Goal: Task Accomplishment & Management: Manage account settings

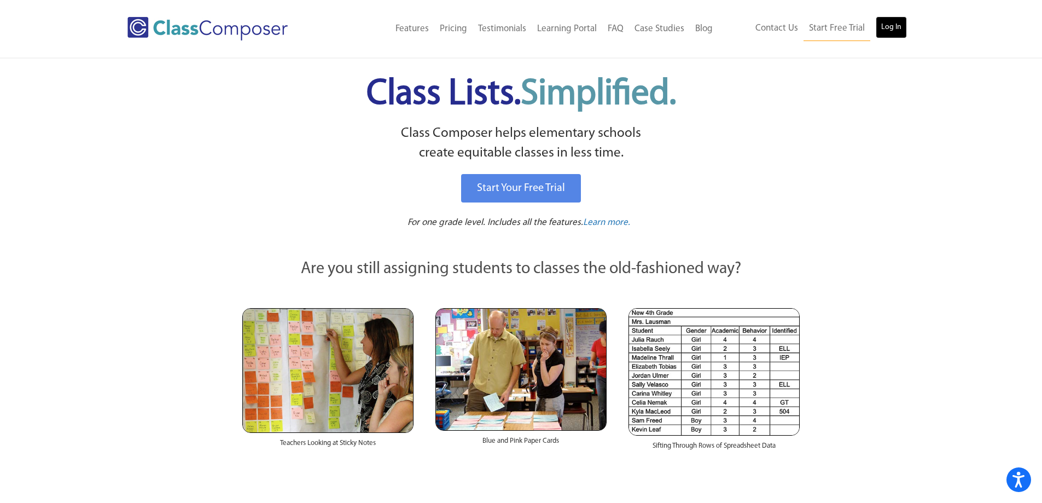
click at [886, 27] on link "Log In" at bounding box center [891, 27] width 31 height 22
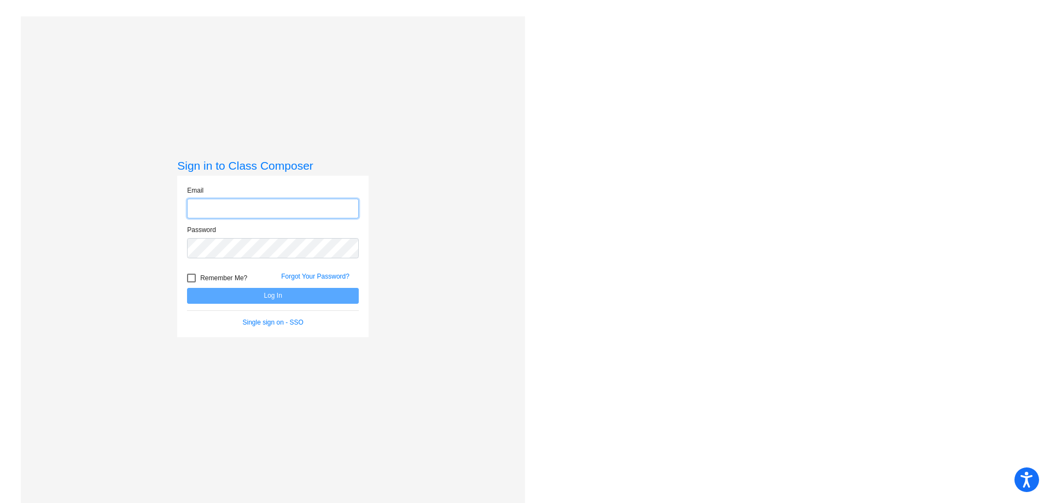
type input "[EMAIL_ADDRESS][PERSON_NAME][DOMAIN_NAME]"
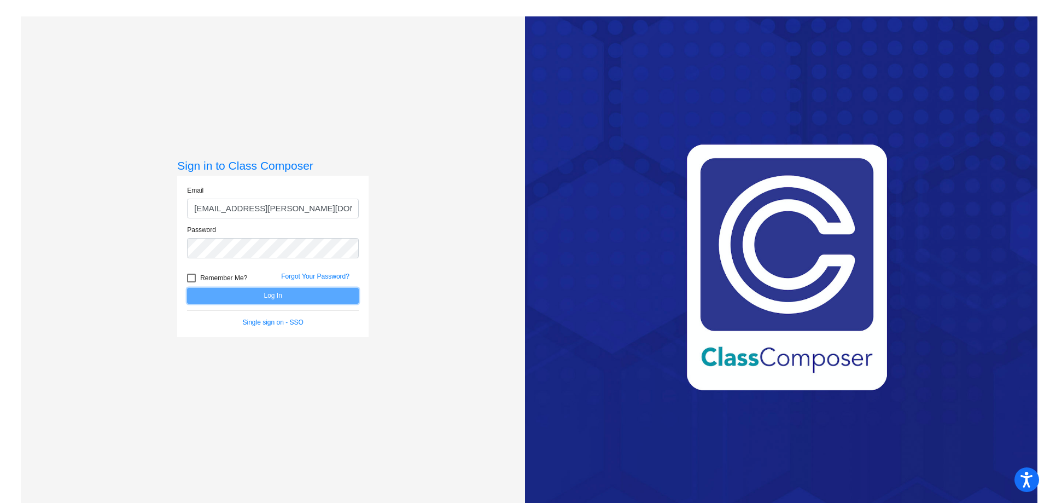
click at [269, 297] on button "Log In" at bounding box center [273, 296] width 172 height 16
click at [267, 297] on button "Log In" at bounding box center [273, 296] width 172 height 16
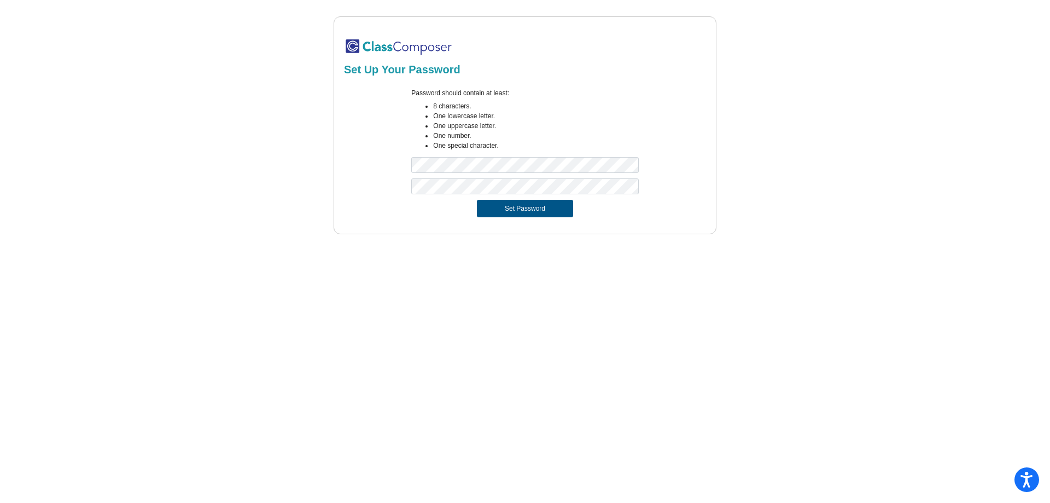
click at [490, 208] on button "Set Password" at bounding box center [525, 209] width 96 height 18
click at [520, 204] on button "Set Password" at bounding box center [525, 209] width 96 height 18
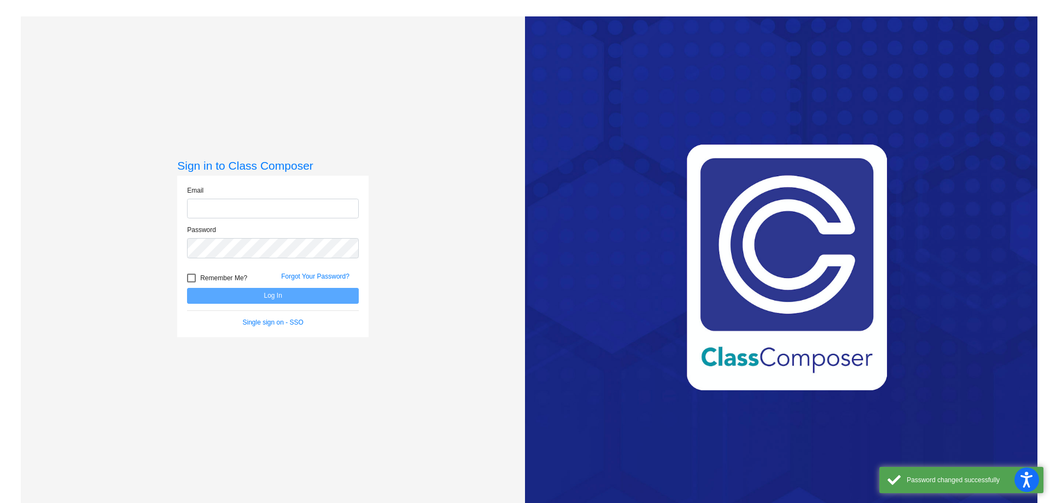
type input "wanderse@hudson.k12.oh.us"
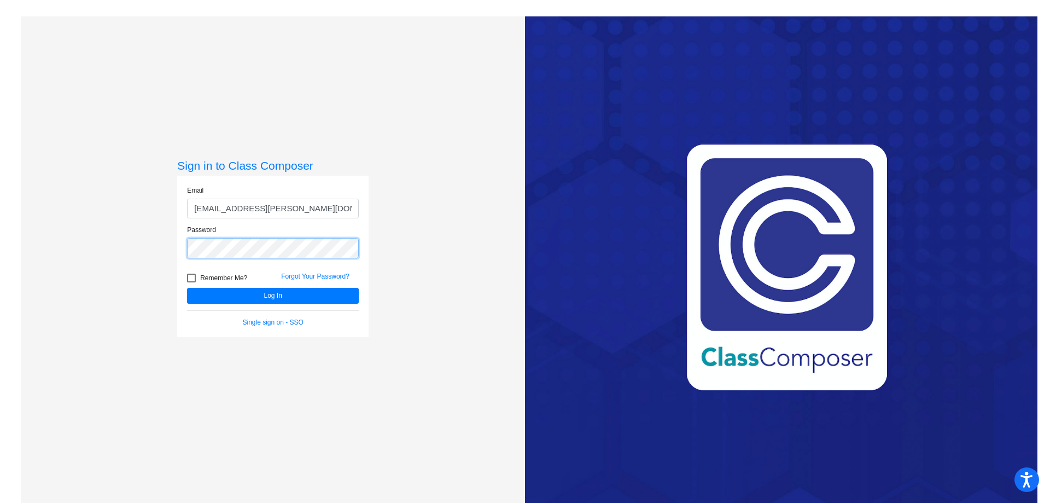
click at [143, 235] on div "Sign in to Class Composer Email wanderse@hudson.k12.oh.us Password Remember Me?…" at bounding box center [273, 267] width 504 height 503
click at [196, 288] on button "Log In" at bounding box center [273, 296] width 172 height 16
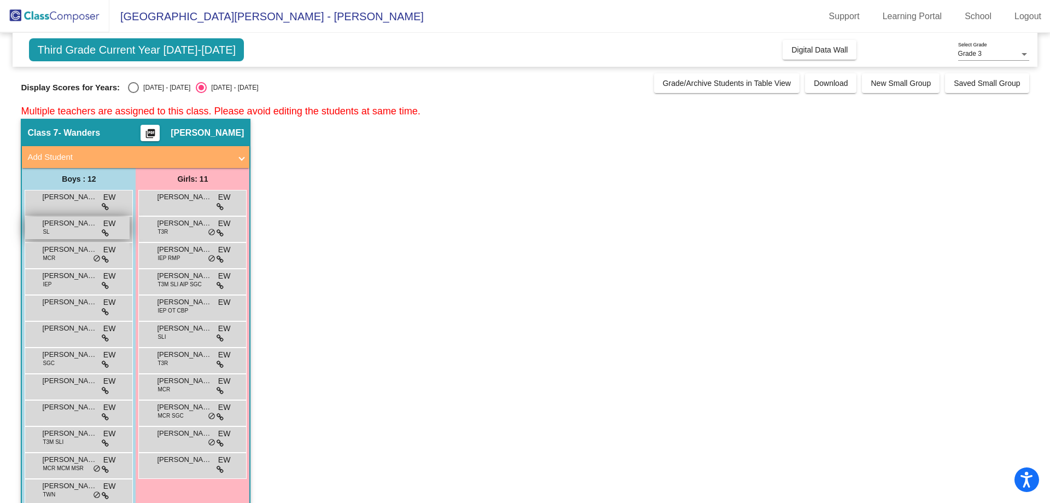
click at [73, 220] on span "Andrew Claxton" at bounding box center [69, 223] width 55 height 11
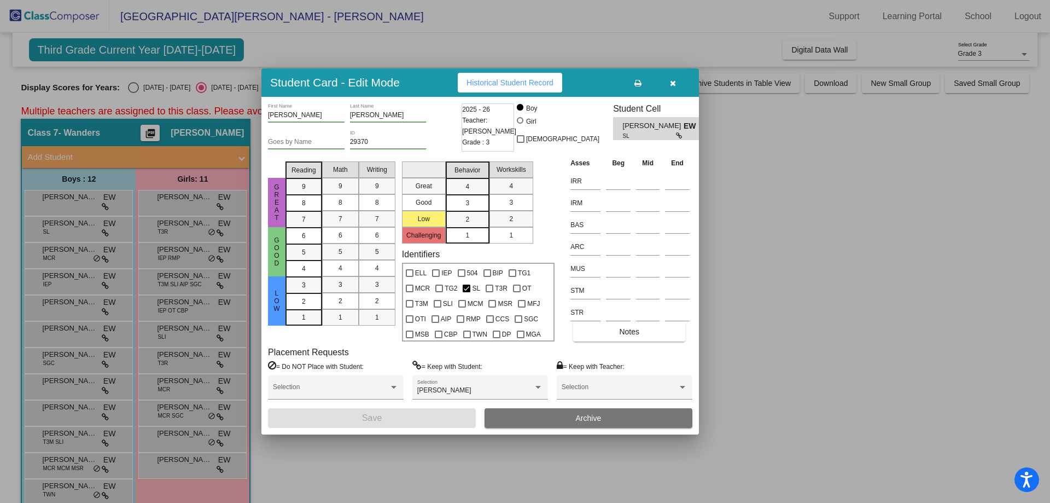
click at [71, 251] on div at bounding box center [525, 251] width 1050 height 503
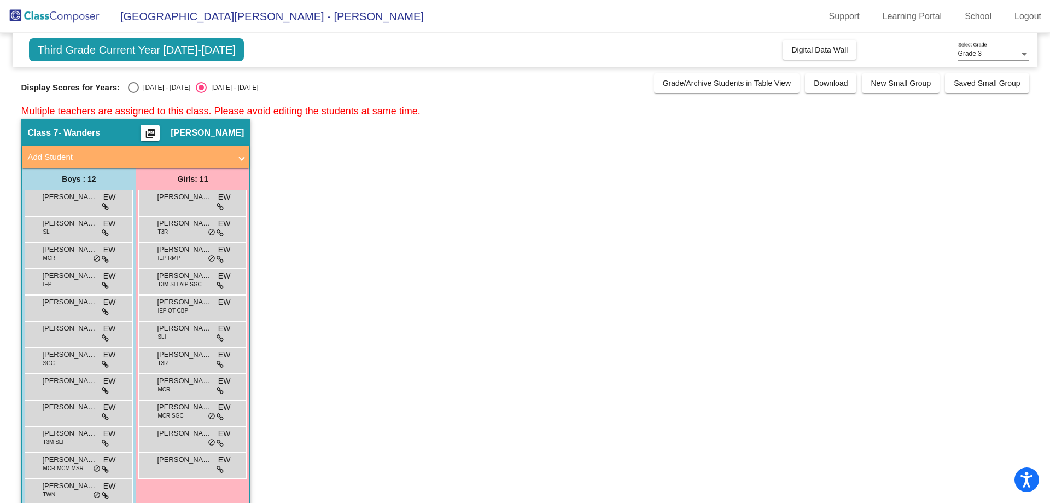
click at [71, 251] on span "Ashton Petro" at bounding box center [69, 249] width 55 height 11
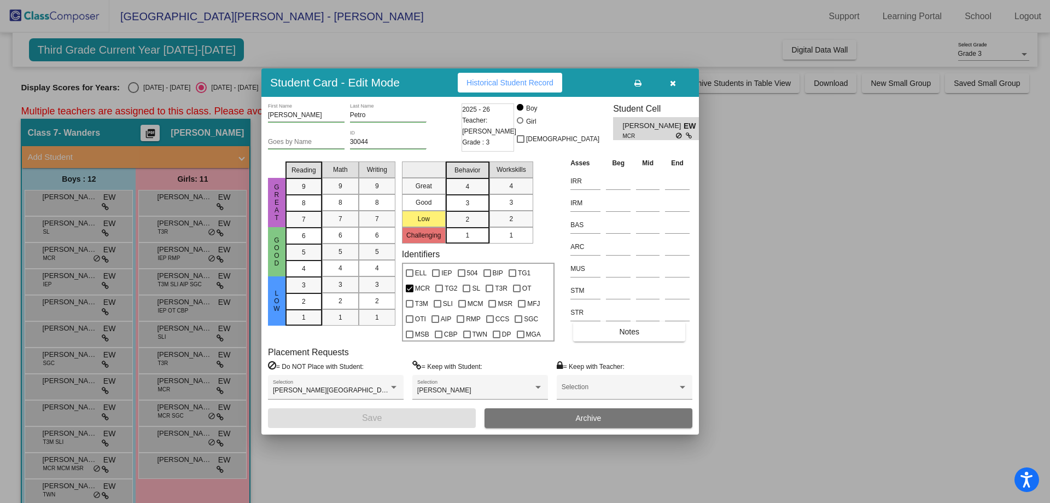
click at [70, 278] on div at bounding box center [525, 251] width 1050 height 503
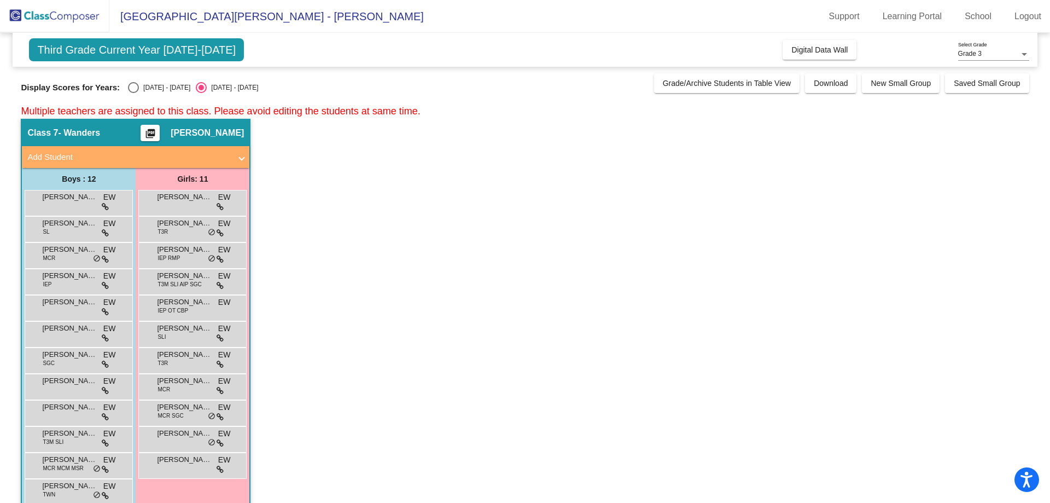
click at [70, 278] on span "Emmanuel Penn" at bounding box center [69, 275] width 55 height 11
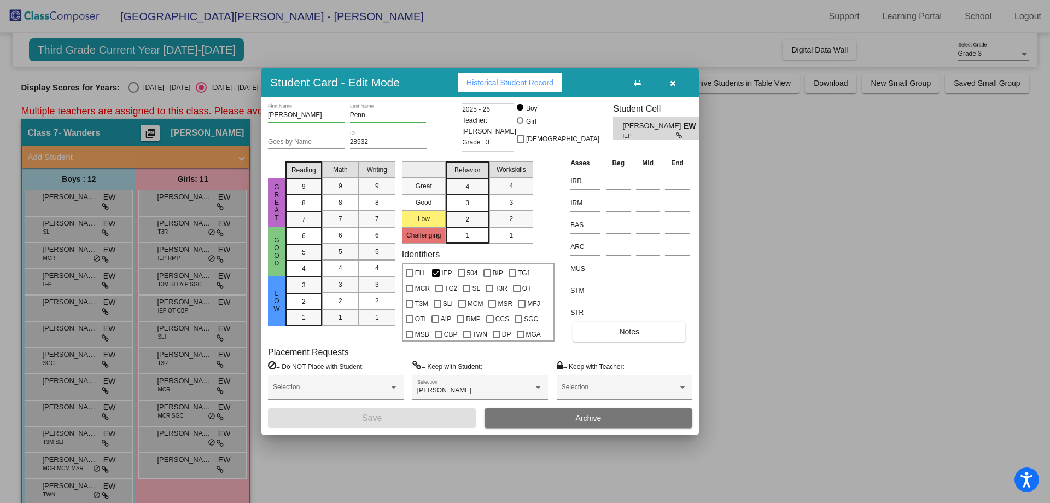
click at [72, 306] on div at bounding box center [525, 251] width 1050 height 503
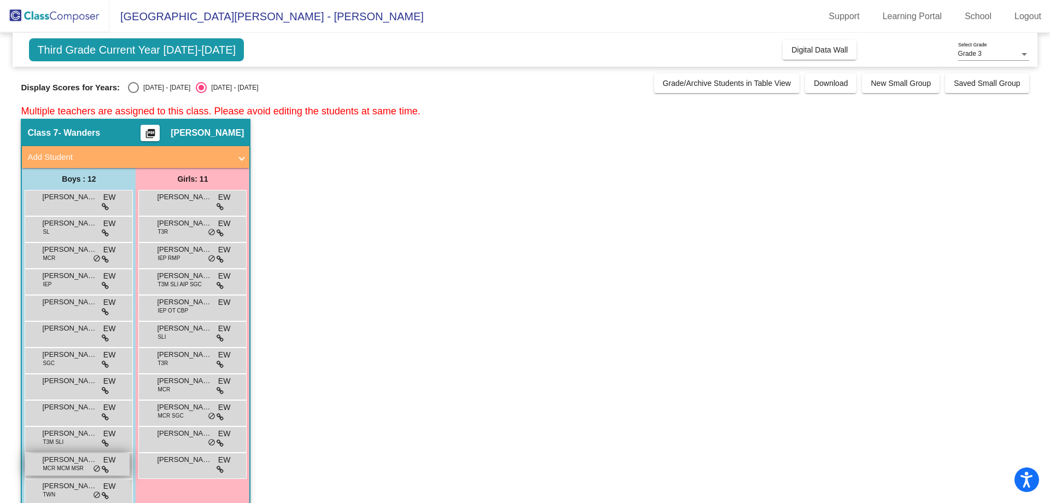
click at [60, 463] on span "Wesley Ballenger" at bounding box center [69, 459] width 55 height 11
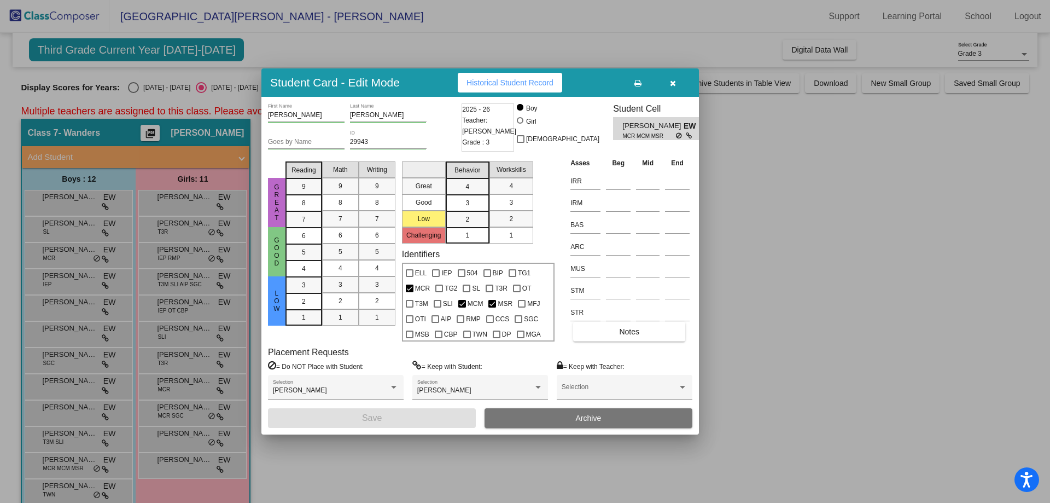
click at [56, 483] on div at bounding box center [525, 251] width 1050 height 503
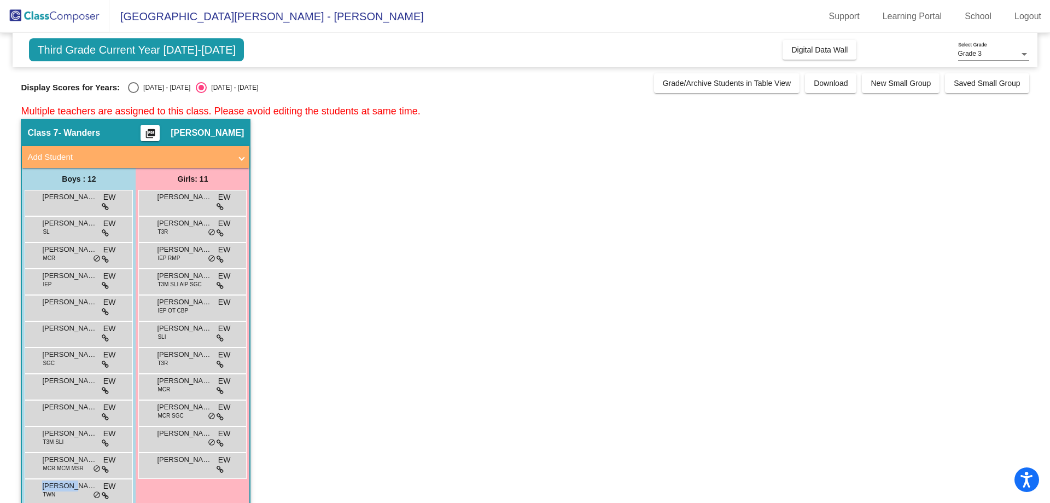
click at [56, 483] on span "Zachary Depenbrok" at bounding box center [69, 485] width 55 height 11
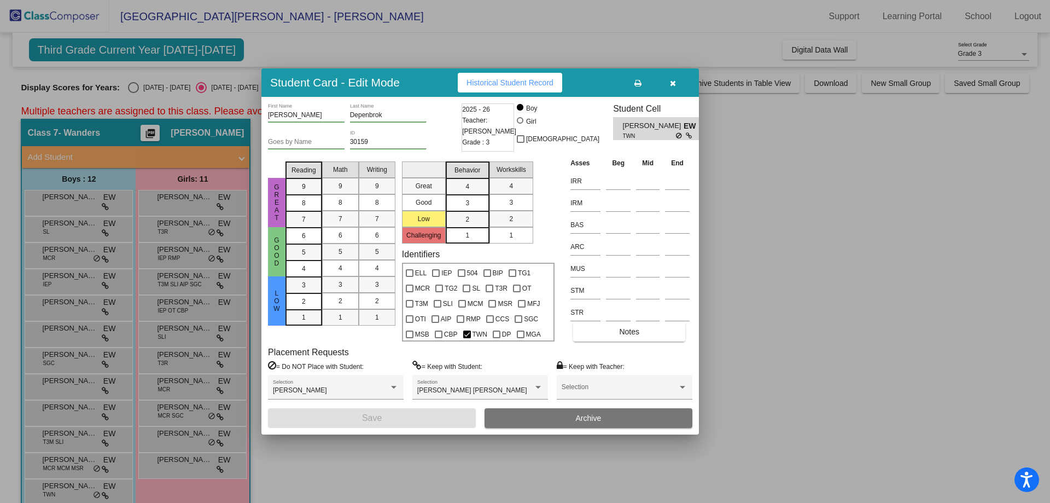
click at [189, 200] on div at bounding box center [525, 251] width 1050 height 503
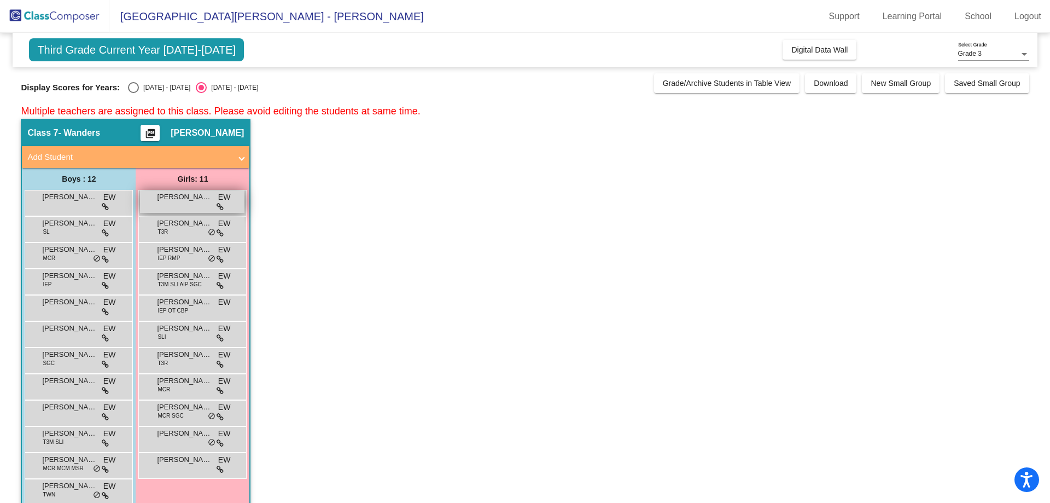
click at [189, 199] on span "Addison Hayward" at bounding box center [184, 196] width 55 height 11
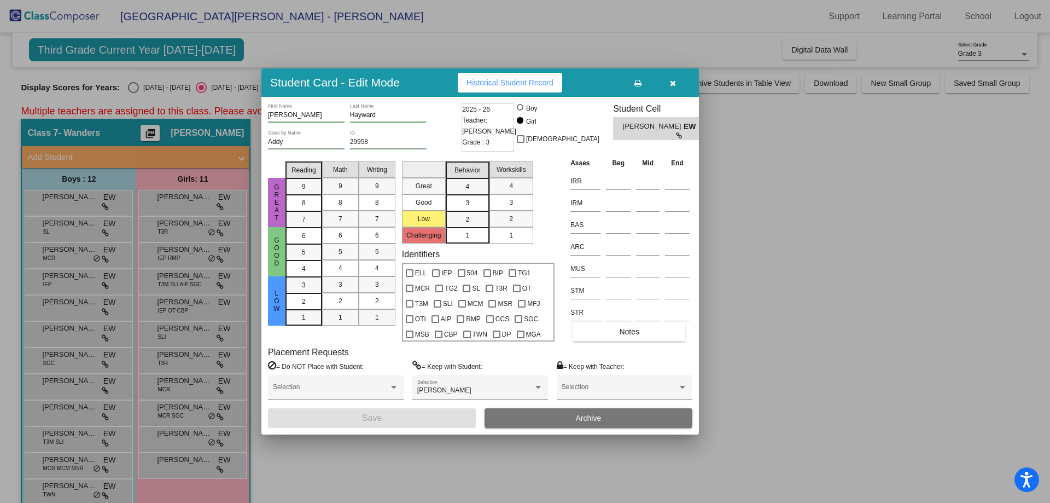
click at [188, 281] on div at bounding box center [525, 251] width 1050 height 503
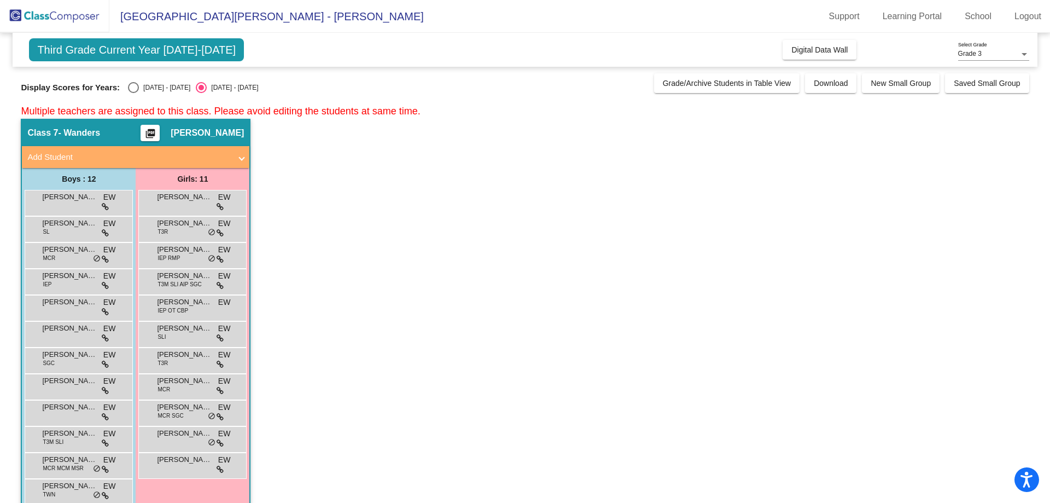
click at [188, 281] on span "T3M SLI AIP SGC" at bounding box center [180, 284] width 44 height 8
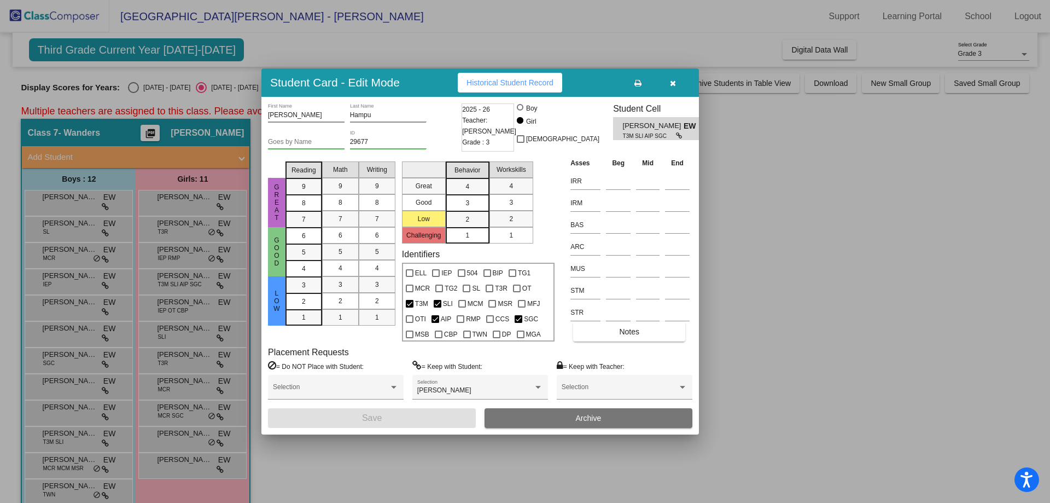
click at [180, 307] on div at bounding box center [525, 251] width 1050 height 503
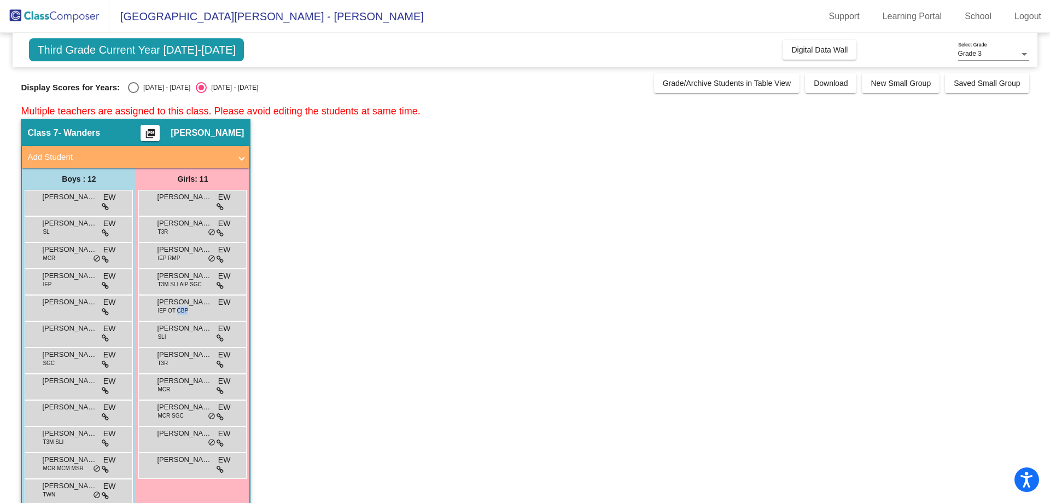
click at [180, 307] on span "IEP OT CBP" at bounding box center [173, 310] width 31 height 8
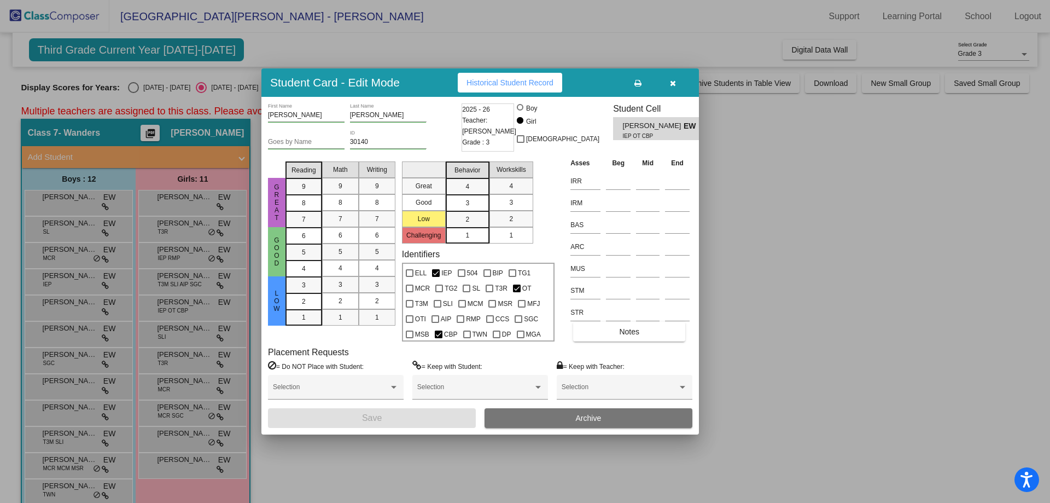
click at [179, 334] on div at bounding box center [525, 251] width 1050 height 503
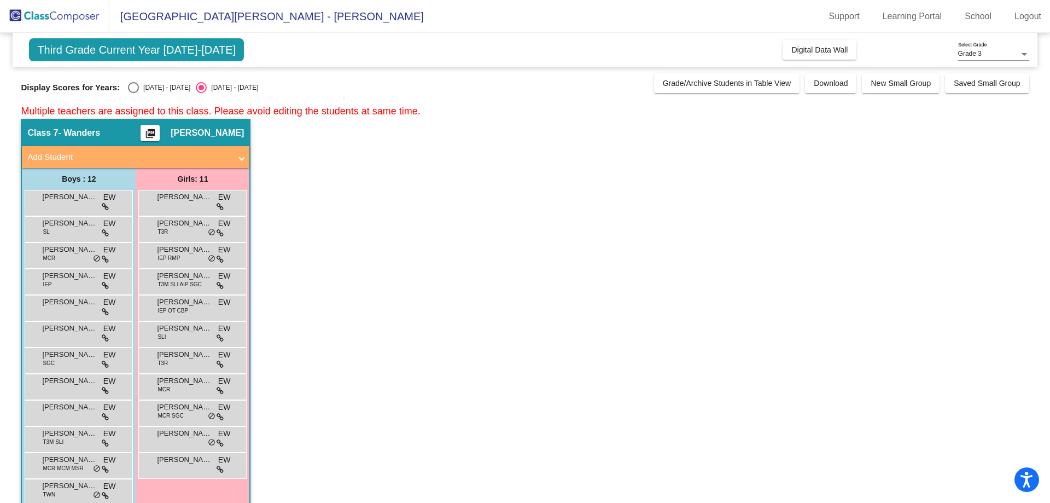
click at [179, 334] on div "Emily Bodjanac SLI EW lock do_not_disturb_alt" at bounding box center [192, 333] width 105 height 22
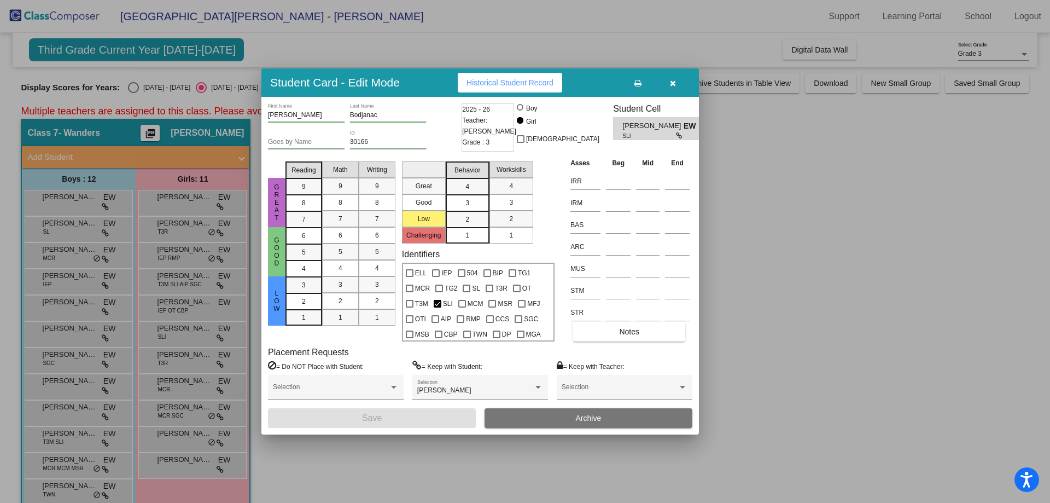
click at [182, 462] on div at bounding box center [525, 251] width 1050 height 503
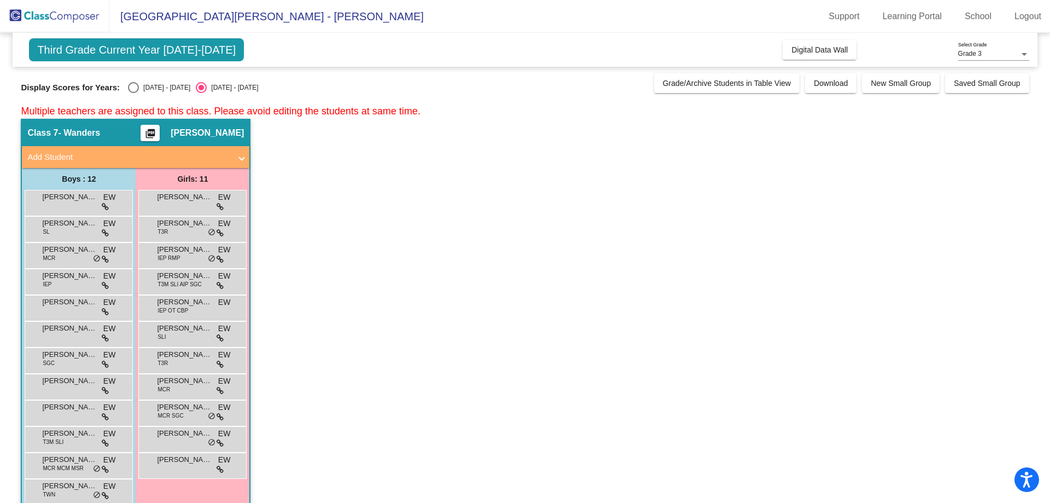
click at [182, 462] on span "Violet Harvey" at bounding box center [184, 459] width 55 height 11
